Goal: Browse casually: Explore the website without a specific task or goal

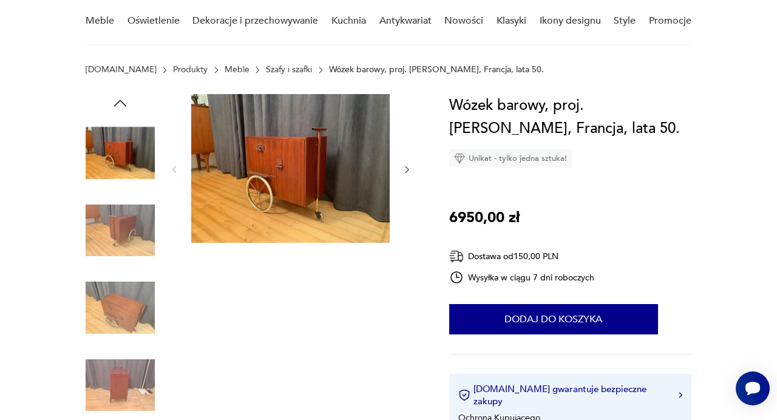
click at [265, 167] on img at bounding box center [290, 168] width 198 height 149
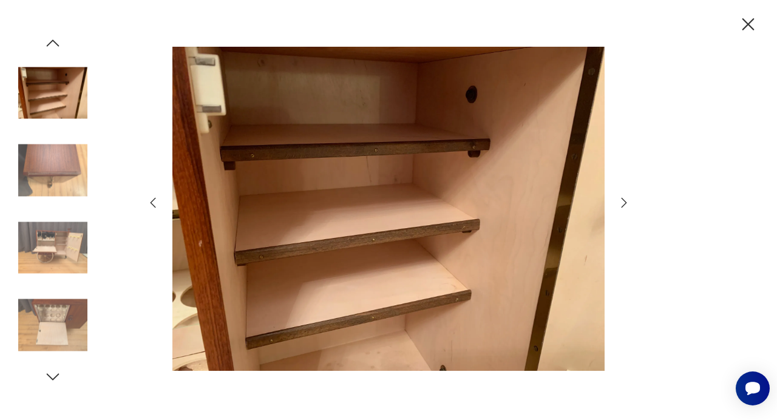
click at [629, 204] on icon "button" at bounding box center [623, 202] width 15 height 15
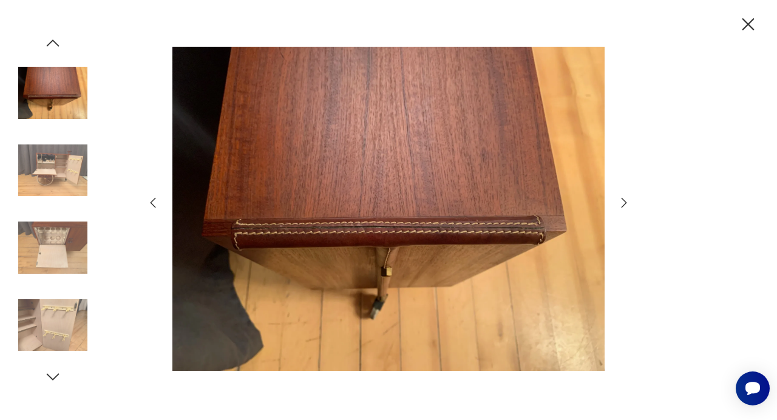
click at [629, 204] on icon "button" at bounding box center [623, 202] width 15 height 15
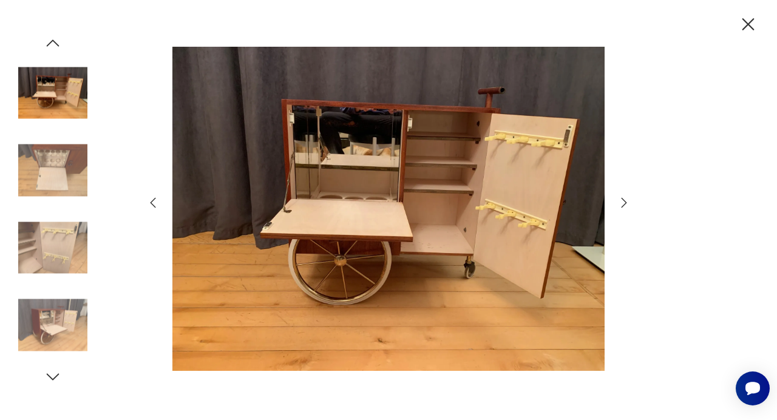
click at [625, 205] on icon "button" at bounding box center [623, 202] width 15 height 15
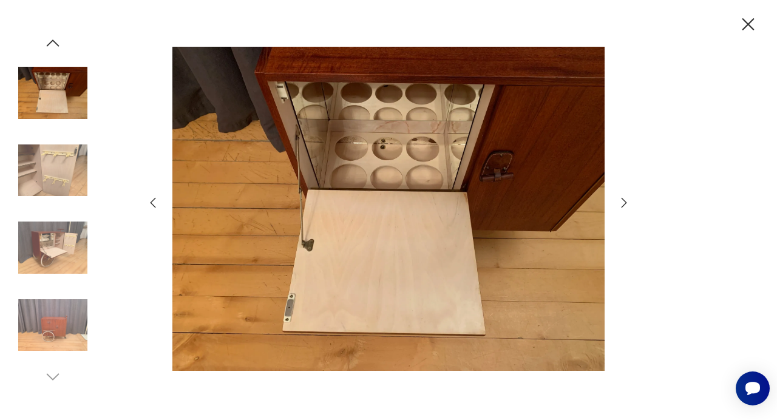
click at [625, 205] on icon "button" at bounding box center [623, 202] width 15 height 15
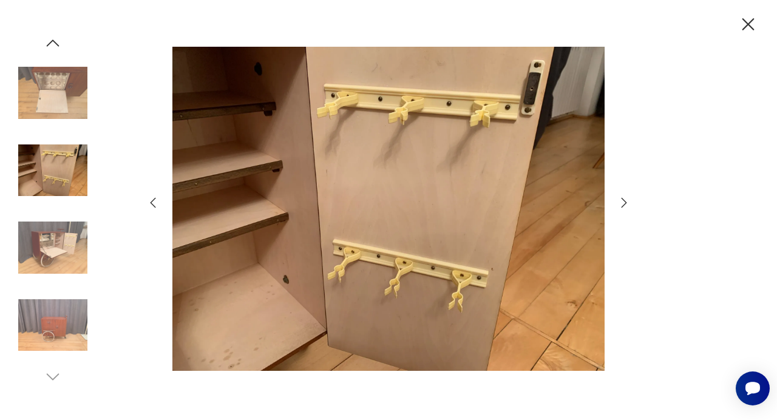
click at [625, 205] on icon "button" at bounding box center [623, 202] width 15 height 15
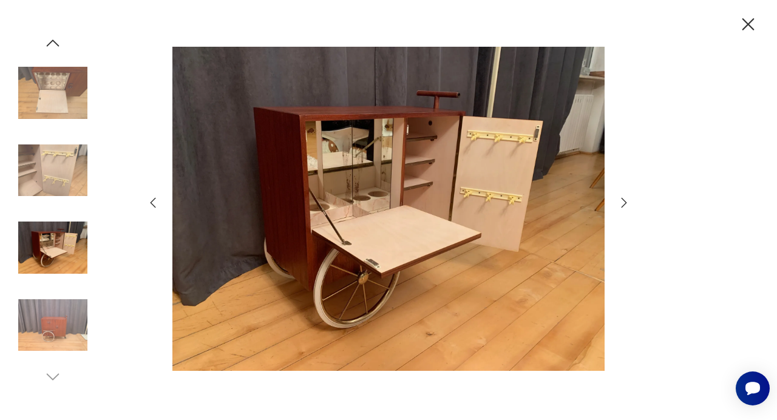
click at [625, 205] on icon "button" at bounding box center [623, 202] width 15 height 15
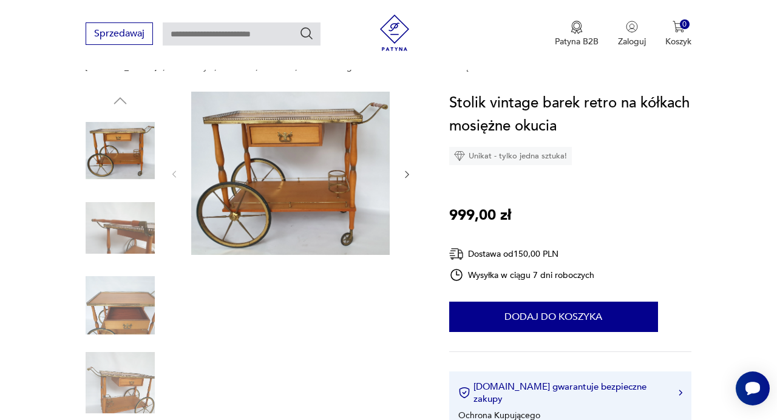
scroll to position [89, 0]
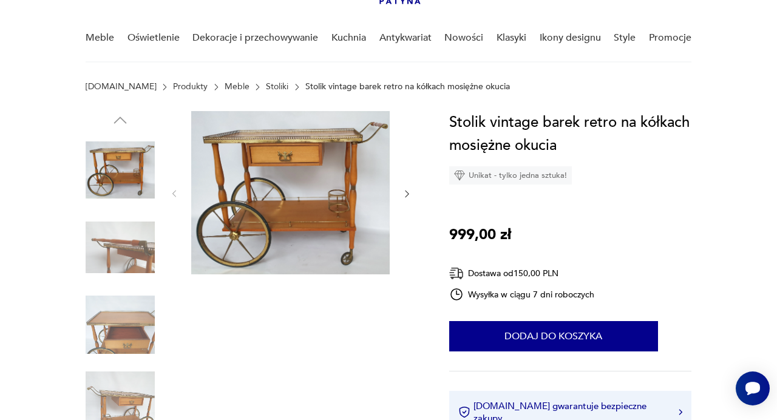
click at [343, 190] on img at bounding box center [290, 192] width 198 height 163
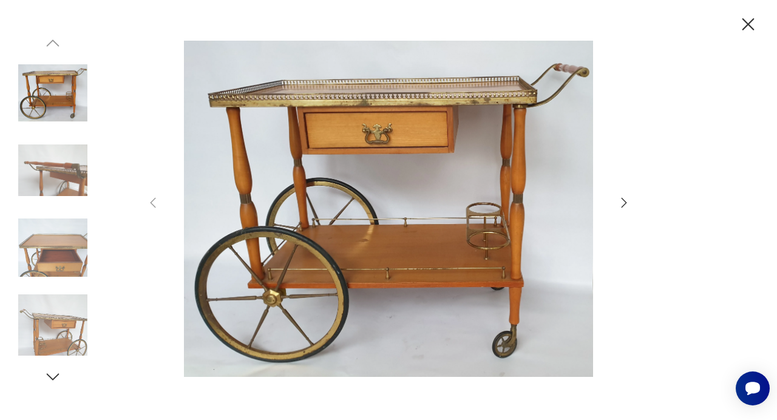
click at [625, 202] on icon "button" at bounding box center [623, 203] width 5 height 10
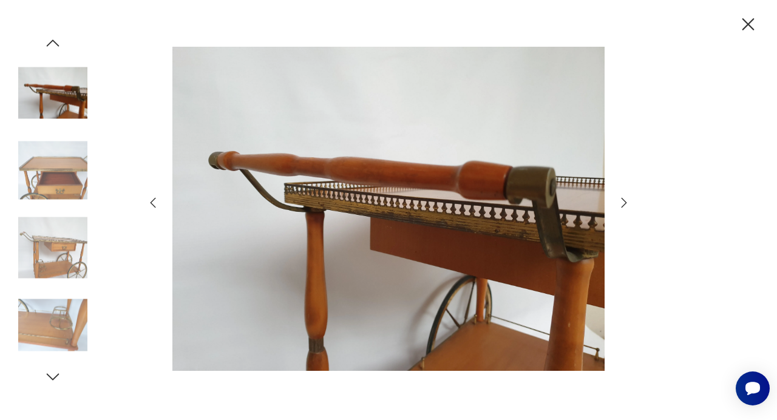
click at [625, 202] on icon "button" at bounding box center [623, 203] width 5 height 10
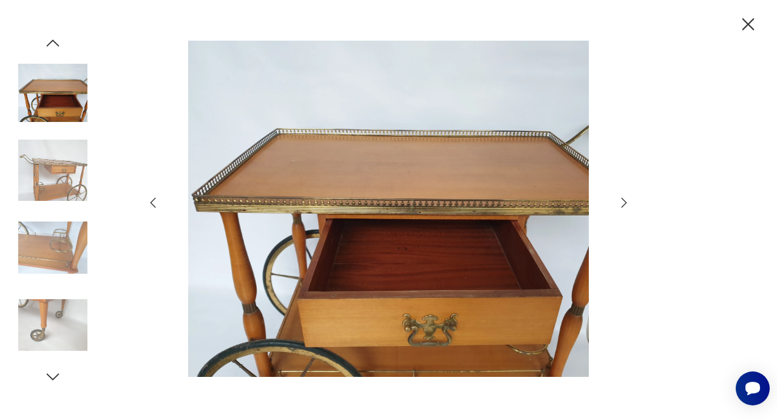
click at [625, 202] on icon "button" at bounding box center [623, 203] width 5 height 10
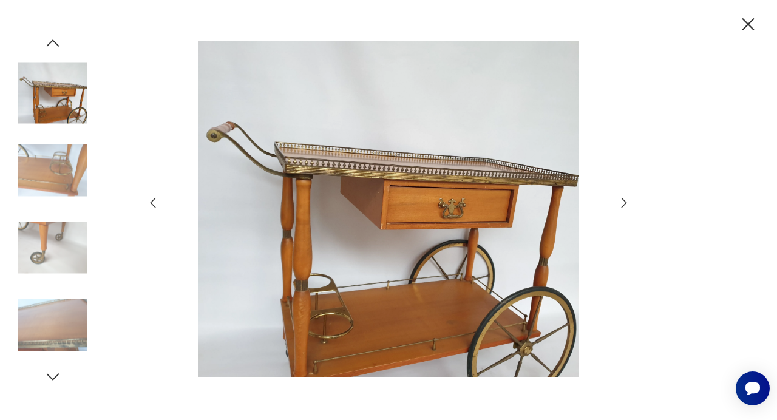
click at [625, 202] on icon "button" at bounding box center [623, 203] width 5 height 10
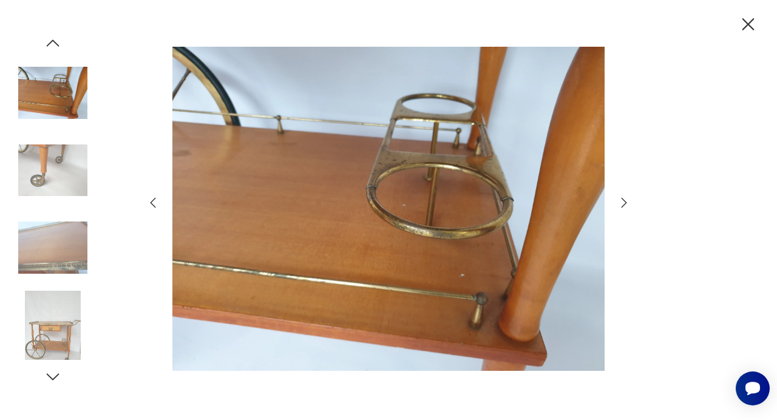
click at [625, 202] on icon "button" at bounding box center [623, 203] width 5 height 10
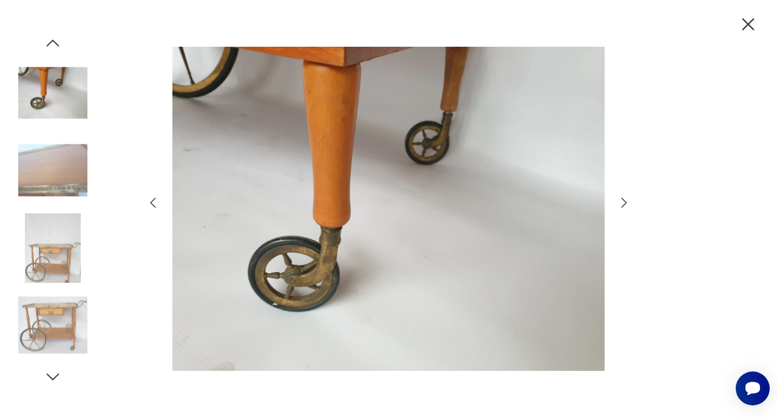
click at [625, 202] on icon "button" at bounding box center [623, 203] width 5 height 10
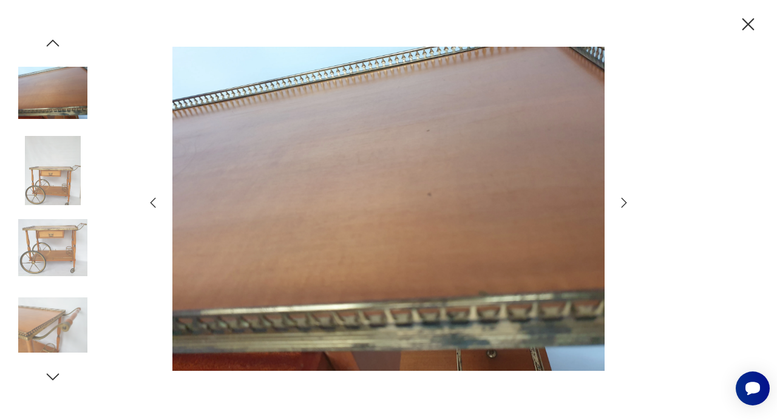
click at [625, 202] on icon "button" at bounding box center [623, 203] width 5 height 10
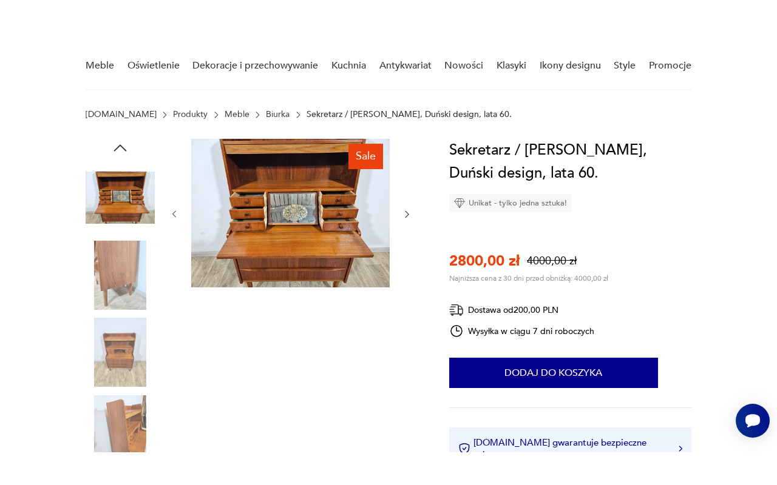
scroll to position [93, 0]
